Goal: Find specific page/section: Find specific page/section

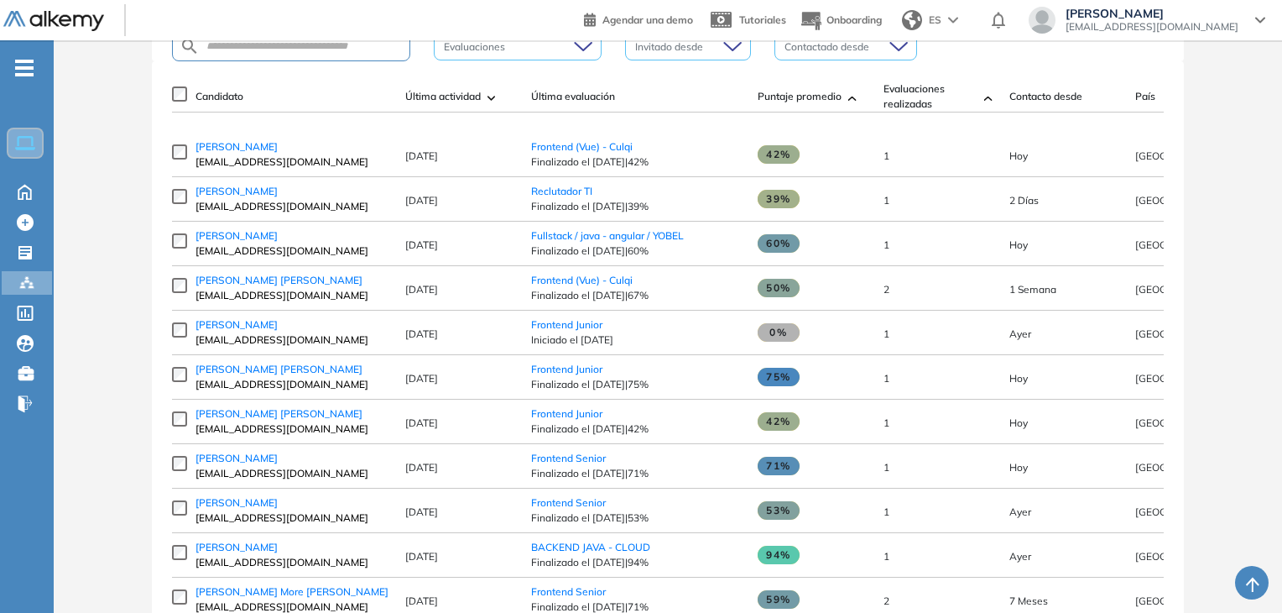
scroll to position [252, 0]
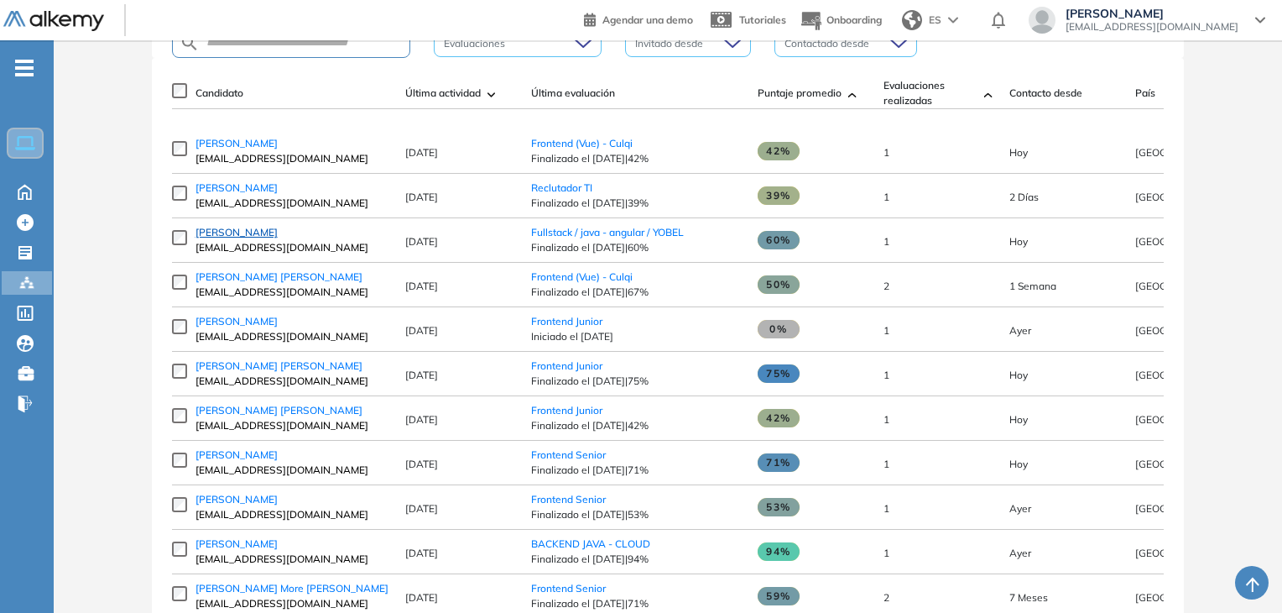
click at [248, 234] on span "[PERSON_NAME]" at bounding box center [237, 232] width 82 height 13
